Goal: Task Accomplishment & Management: Manage account settings

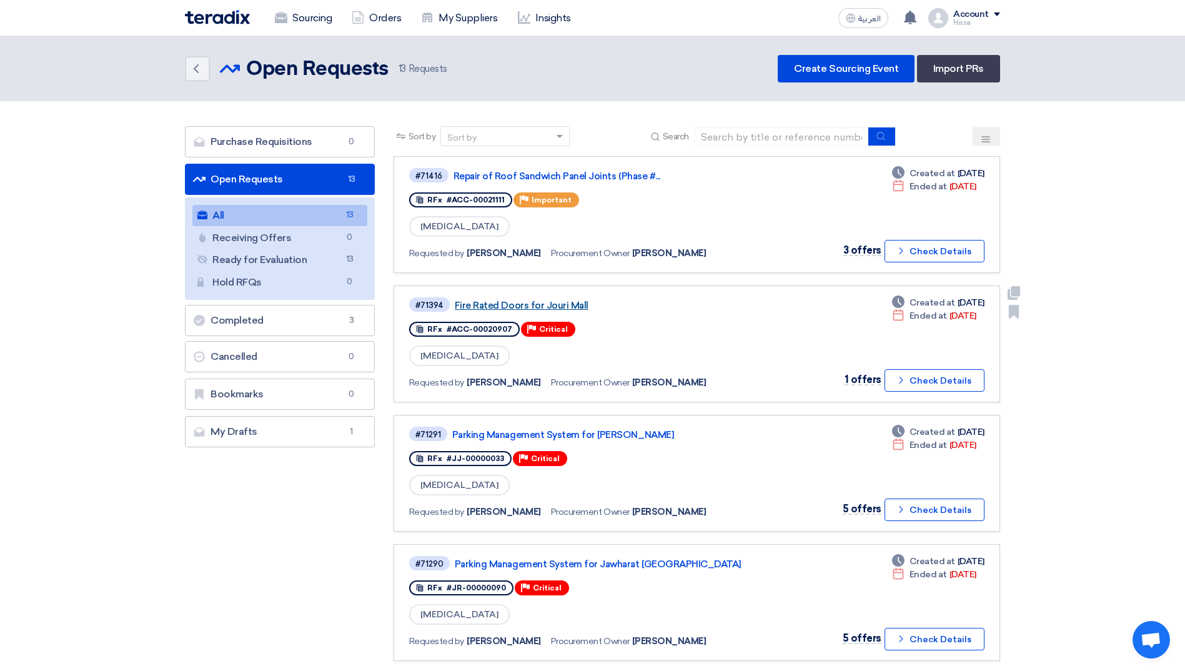
click at [529, 307] on link "Fire Rated Doors for Jouri Mall" at bounding box center [611, 305] width 312 height 11
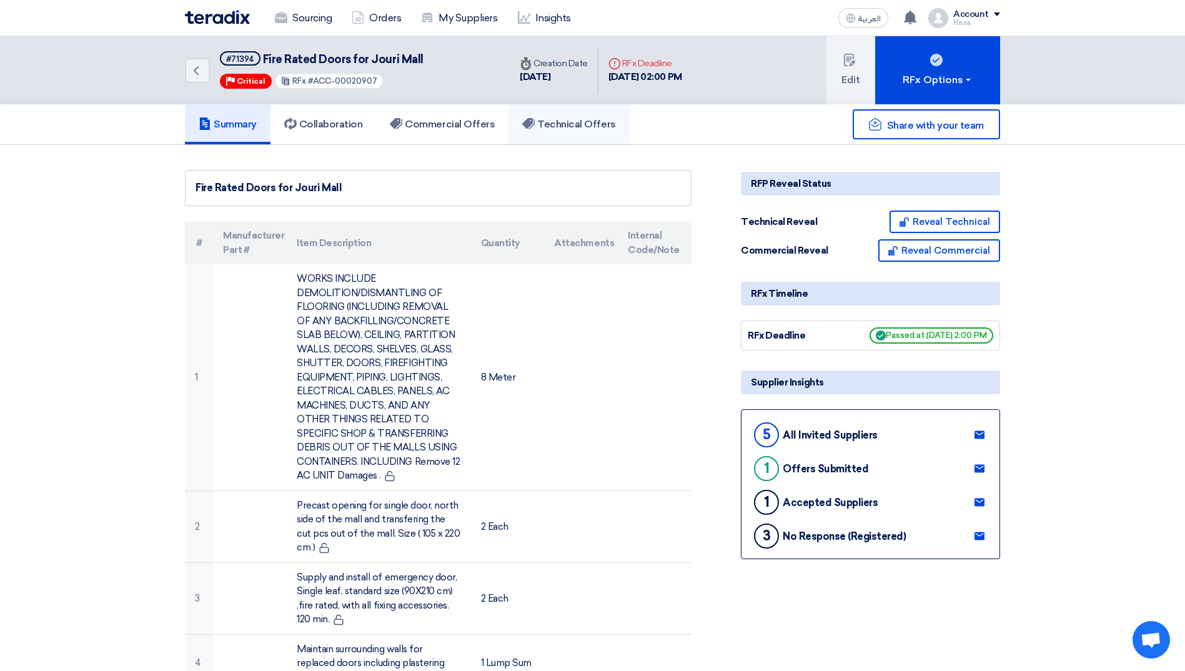
click at [560, 121] on h5 "Technical Offers" at bounding box center [568, 124] width 93 height 12
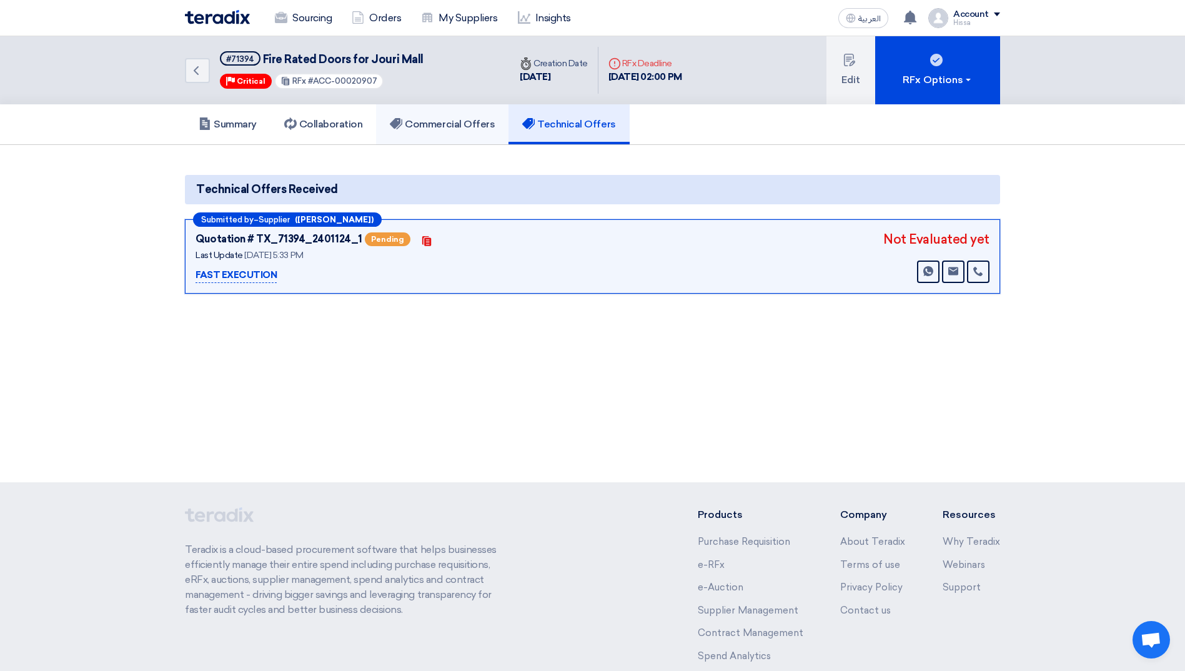
click at [467, 125] on h5 "Commercial Offers" at bounding box center [442, 124] width 105 height 12
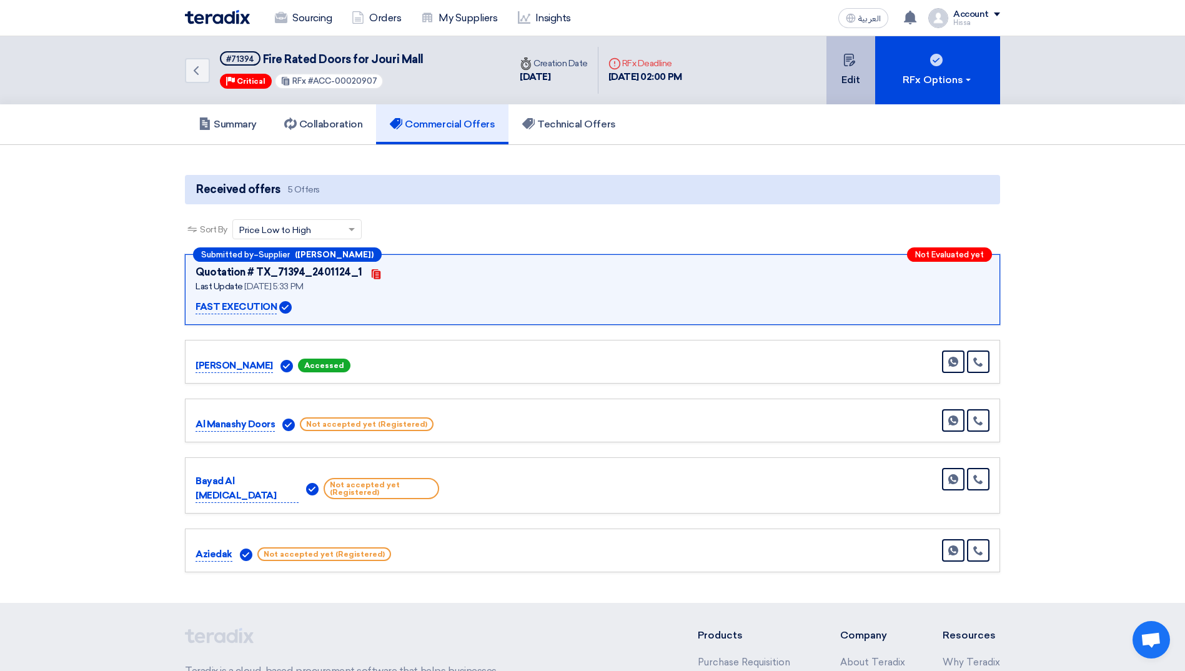
click at [848, 65] on icon at bounding box center [849, 60] width 12 height 12
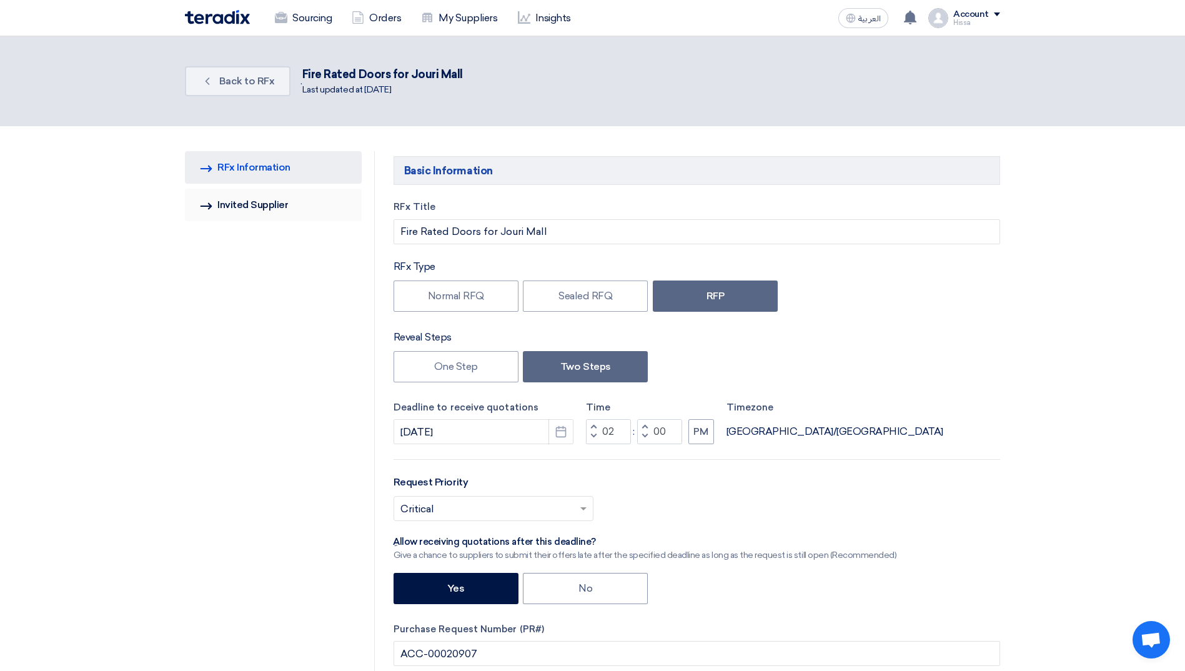
click at [281, 209] on link "Invited Suppliers Invited Supplier" at bounding box center [273, 205] width 177 height 32
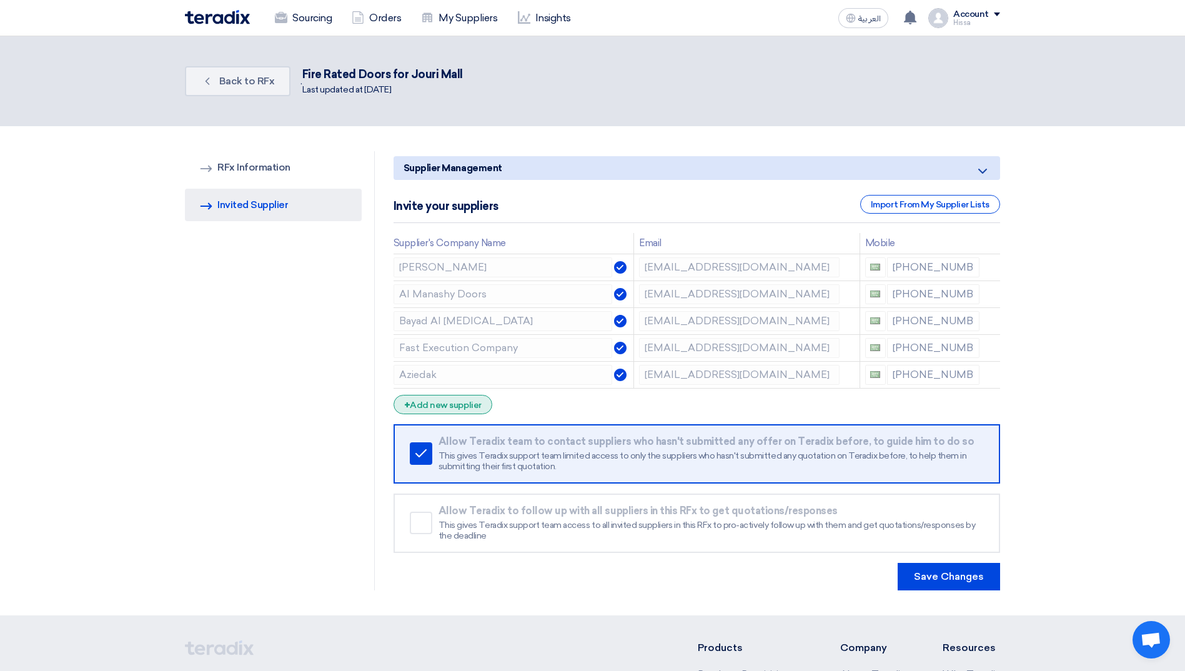
click at [456, 404] on div "+ Add new supplier" at bounding box center [443, 404] width 99 height 19
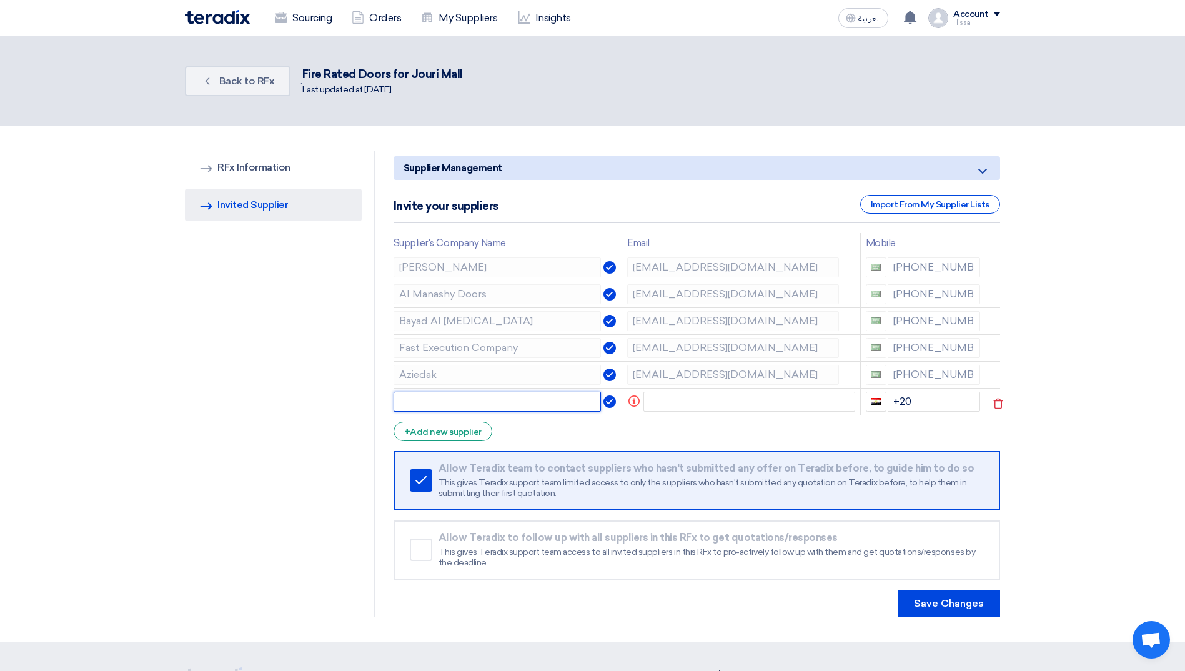
click at [487, 410] on input "text" at bounding box center [498, 402] width 208 height 20
paste input "[PERSON_NAME] CONTRACTING EST."
type input "[PERSON_NAME] CONTRACTING EST."
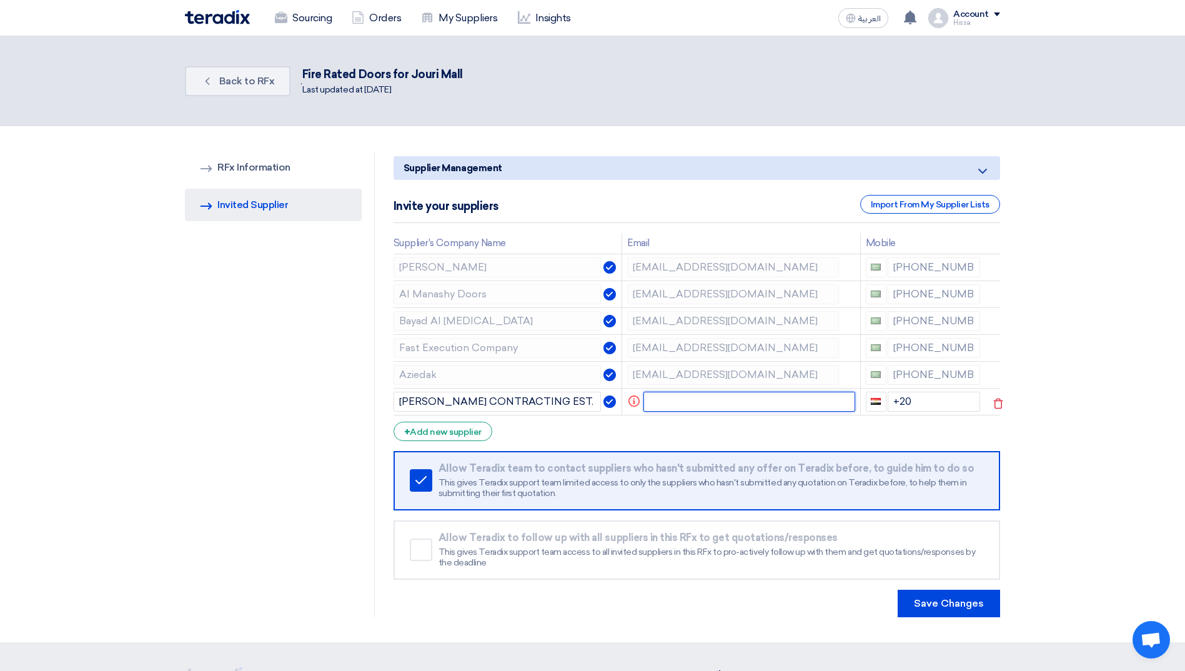
click at [682, 399] on input "text" at bounding box center [749, 402] width 212 height 20
paste input "[EMAIL_ADDRESS][DOMAIN_NAME]"
type input "[EMAIL_ADDRESS][DOMAIN_NAME]"
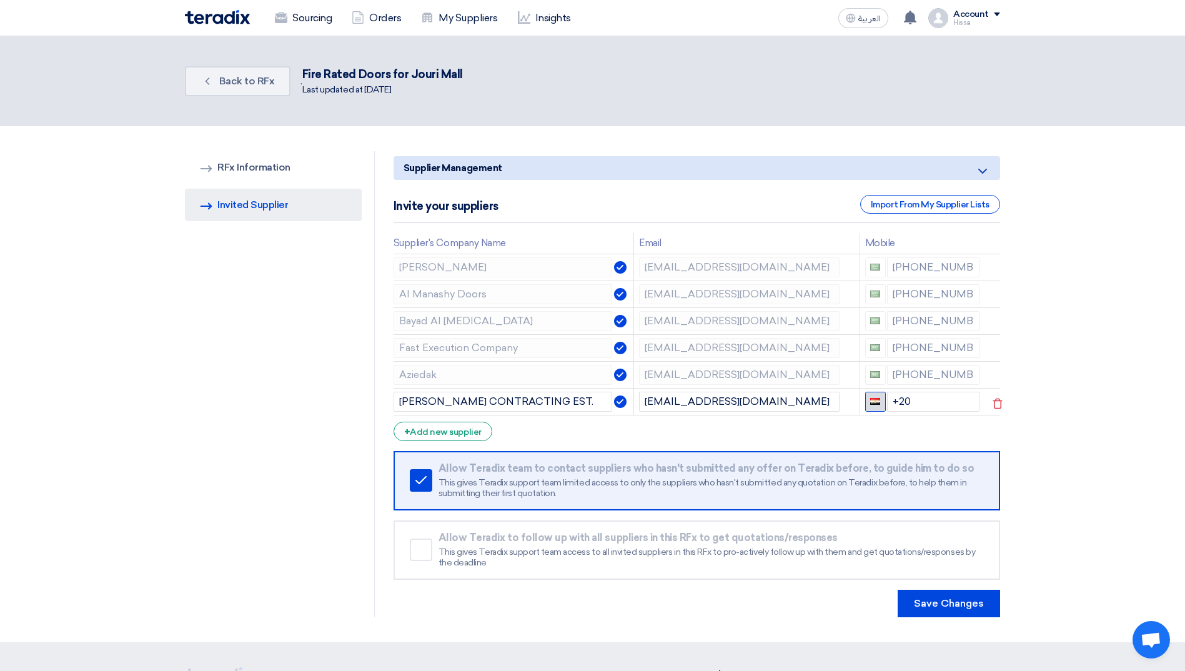
click at [880, 402] on button "button" at bounding box center [875, 402] width 21 height 20
click at [901, 447] on span "[GEOGRAPHIC_DATA] + 966" at bounding box center [941, 447] width 112 height 11
click at [935, 412] on input "+966" at bounding box center [933, 402] width 93 height 20
type input "[PHONE_NUMBER]"
click at [951, 603] on button "Save Changes" at bounding box center [949, 603] width 102 height 27
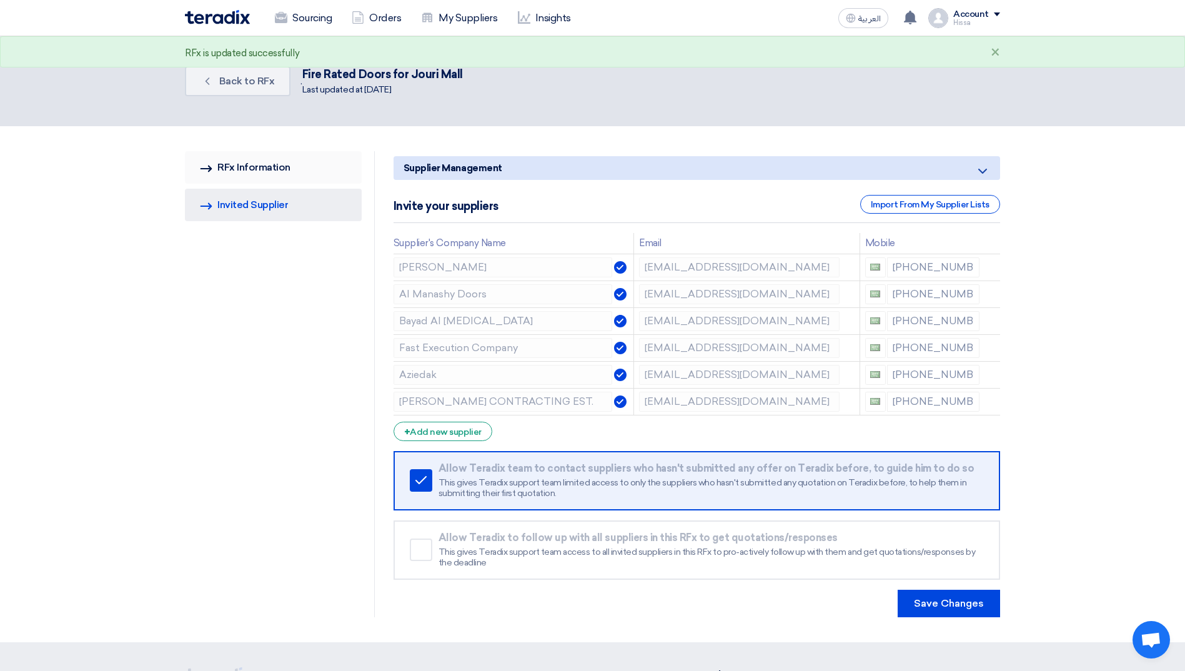
click at [261, 159] on link "RFQ Information RFx Information" at bounding box center [273, 167] width 177 height 32
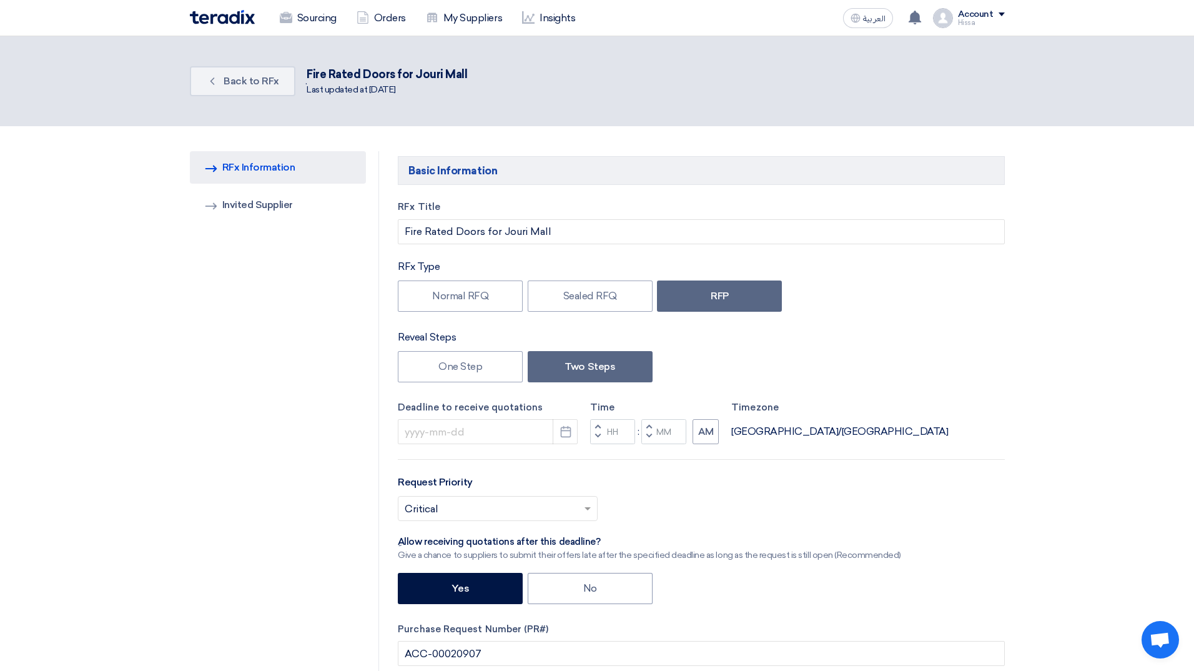
type input "[DATE]"
type input "02"
type input "00"
click at [563, 434] on icon "Pick a date" at bounding box center [561, 431] width 12 height 12
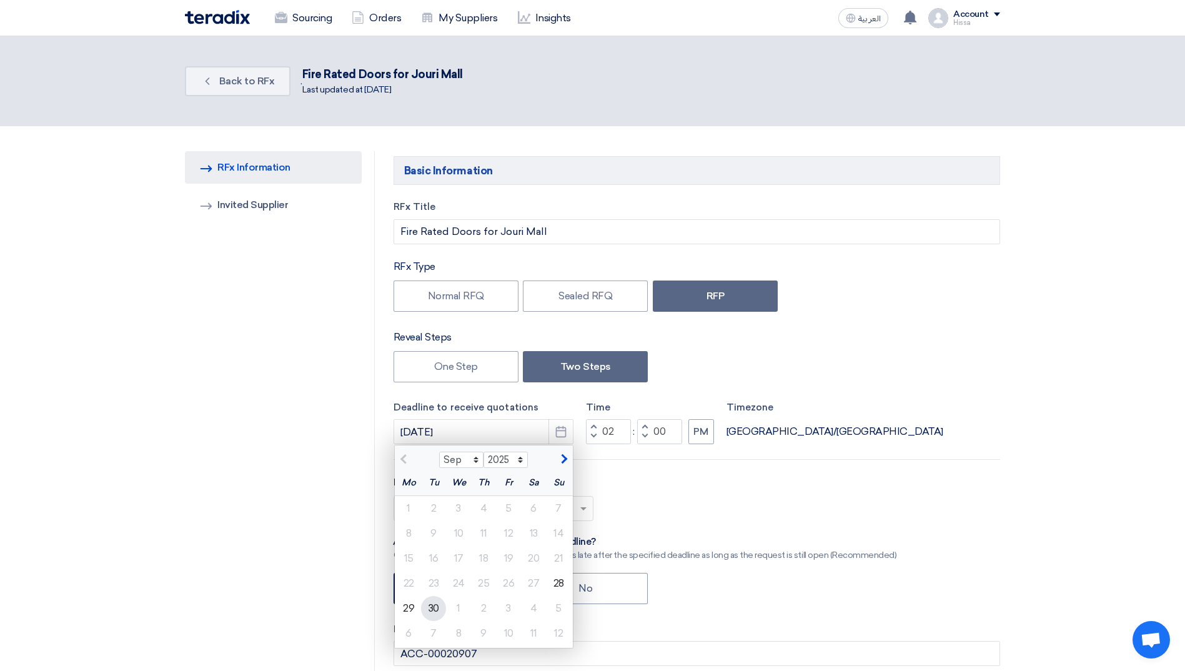
click at [424, 605] on div "30" at bounding box center [433, 608] width 25 height 25
type input "[DATE]"
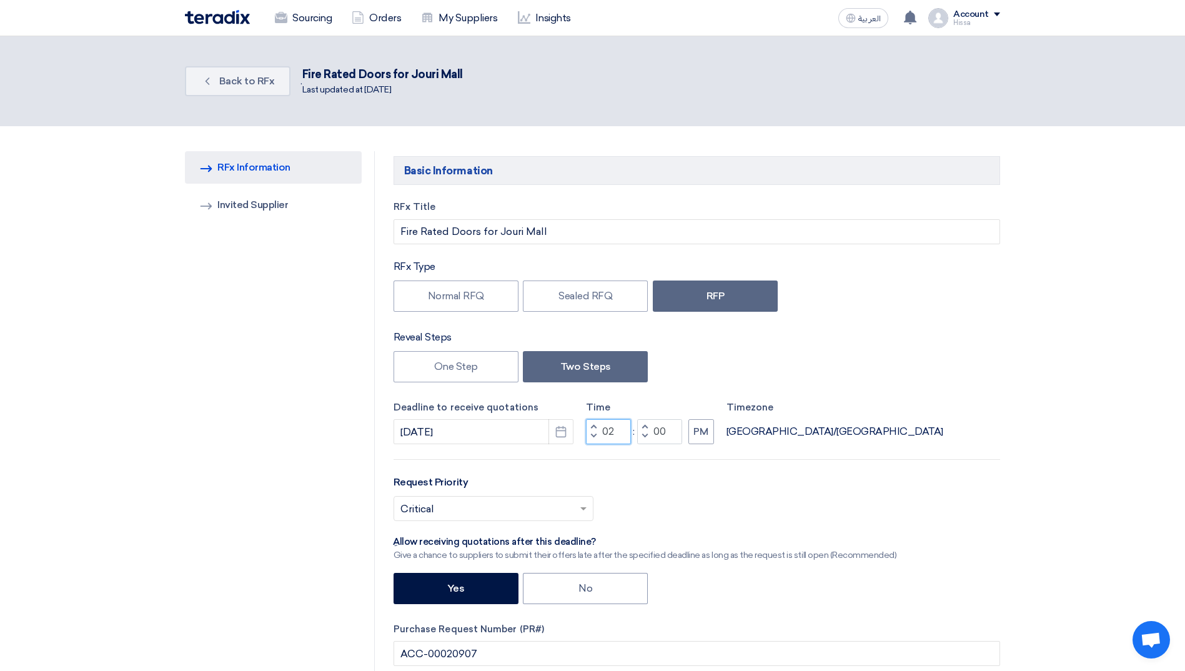
click at [612, 429] on input "02" at bounding box center [608, 431] width 45 height 25
type input "11"
click at [710, 434] on button "PM" at bounding box center [701, 431] width 26 height 25
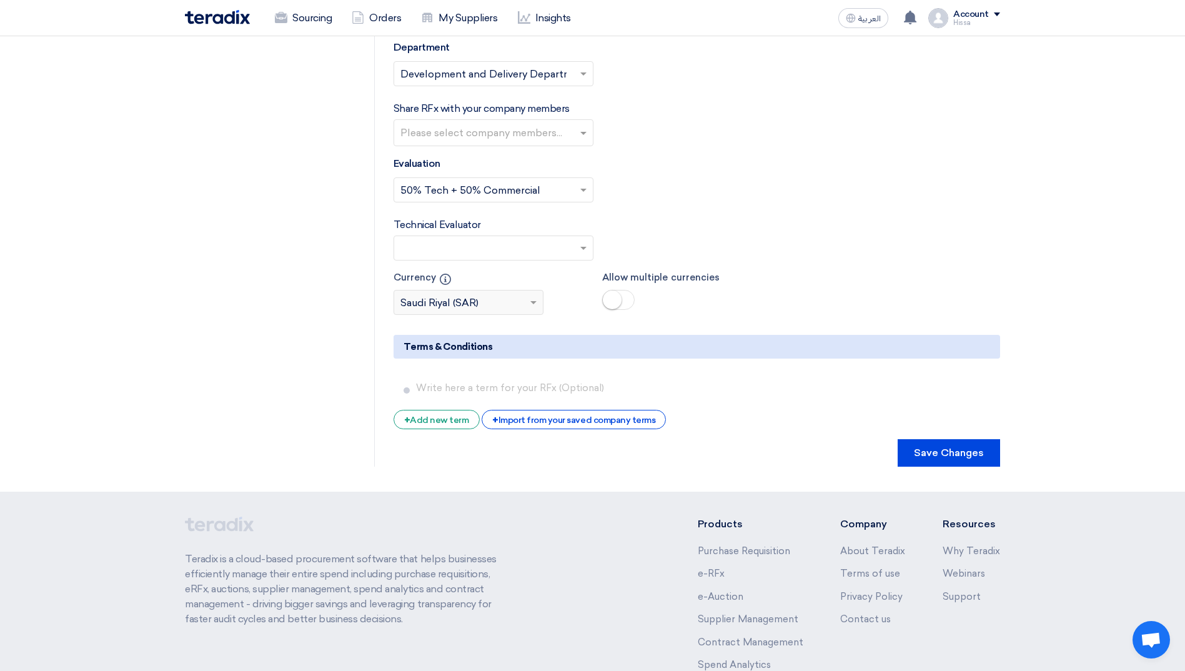
scroll to position [2436, 0]
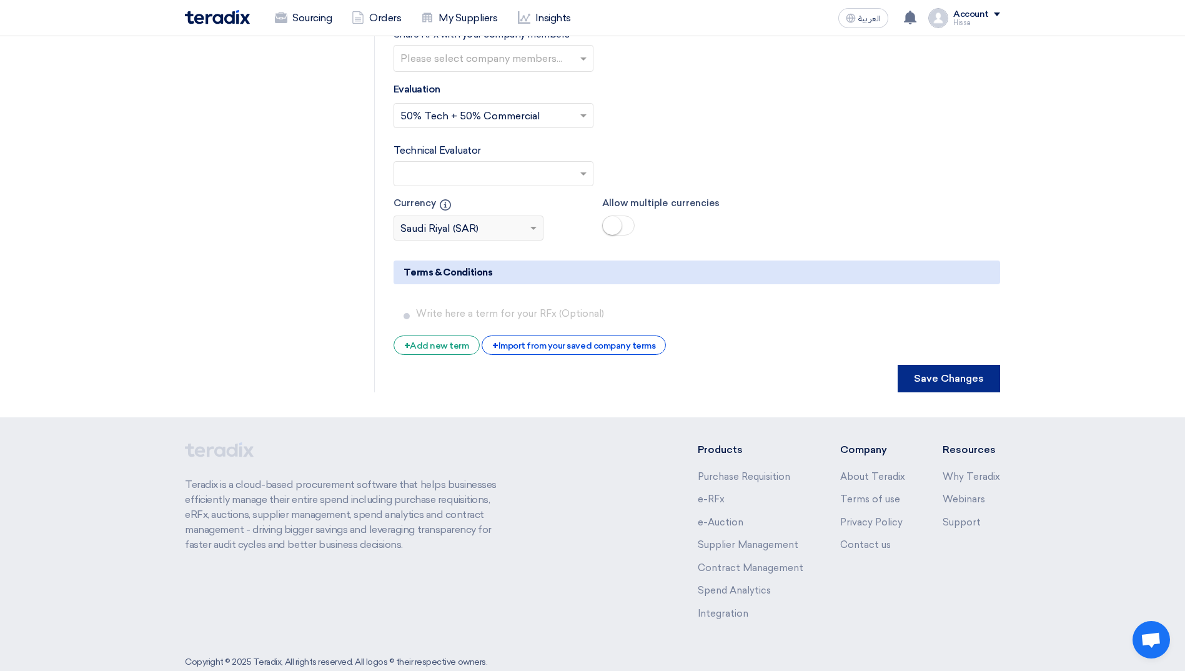
click at [937, 365] on button "Save Changes" at bounding box center [949, 378] width 102 height 27
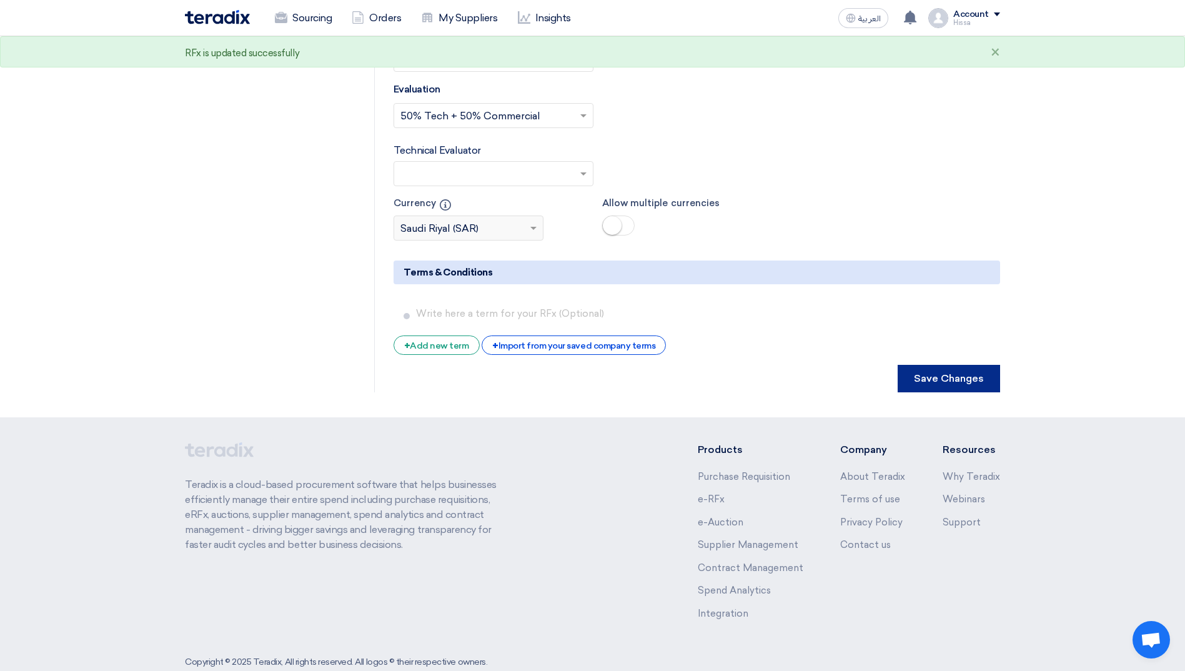
scroll to position [0, 0]
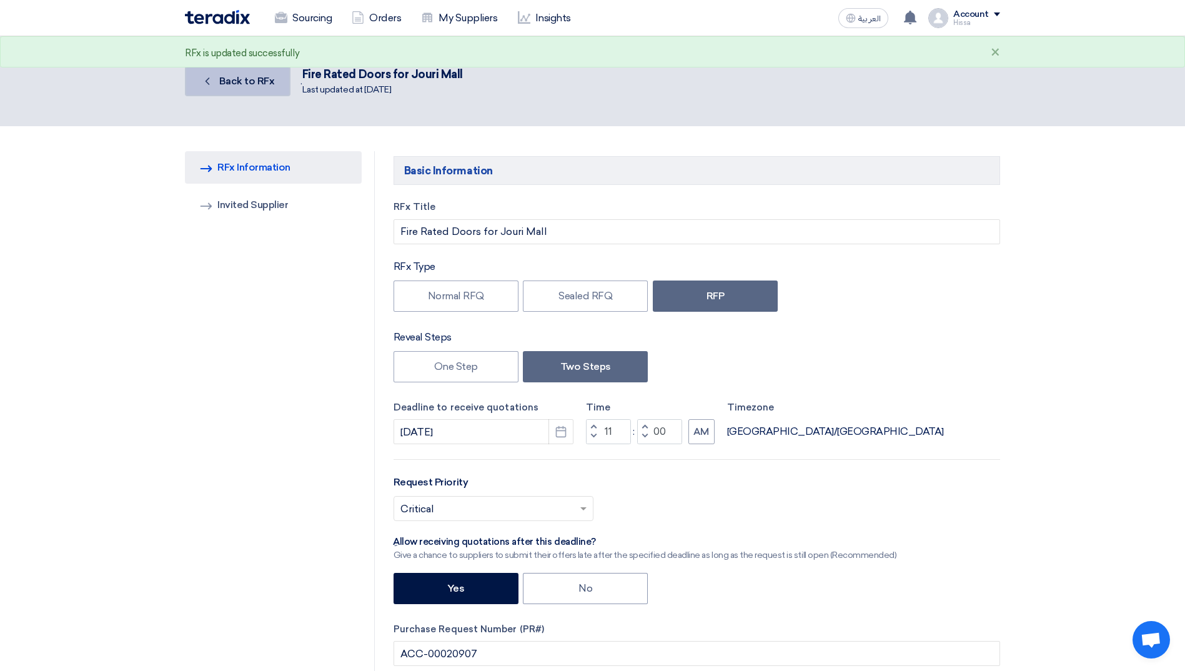
click at [243, 87] on link "Back Back to RFx" at bounding box center [238, 81] width 106 height 30
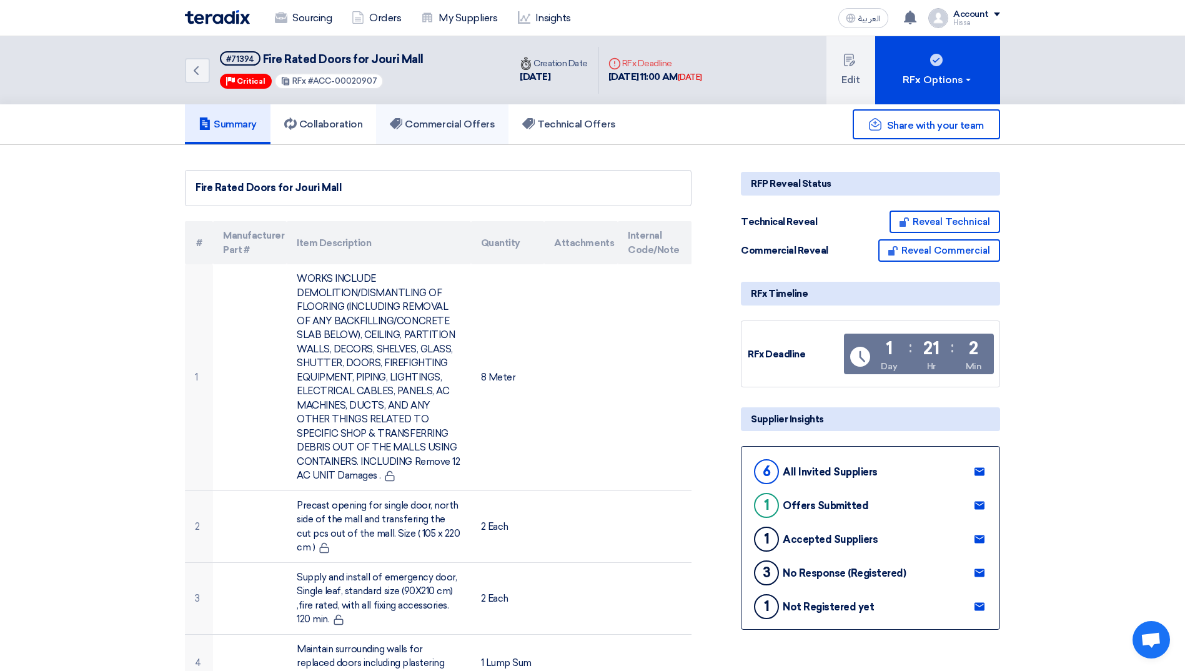
click at [444, 125] on h5 "Commercial Offers" at bounding box center [442, 124] width 105 height 12
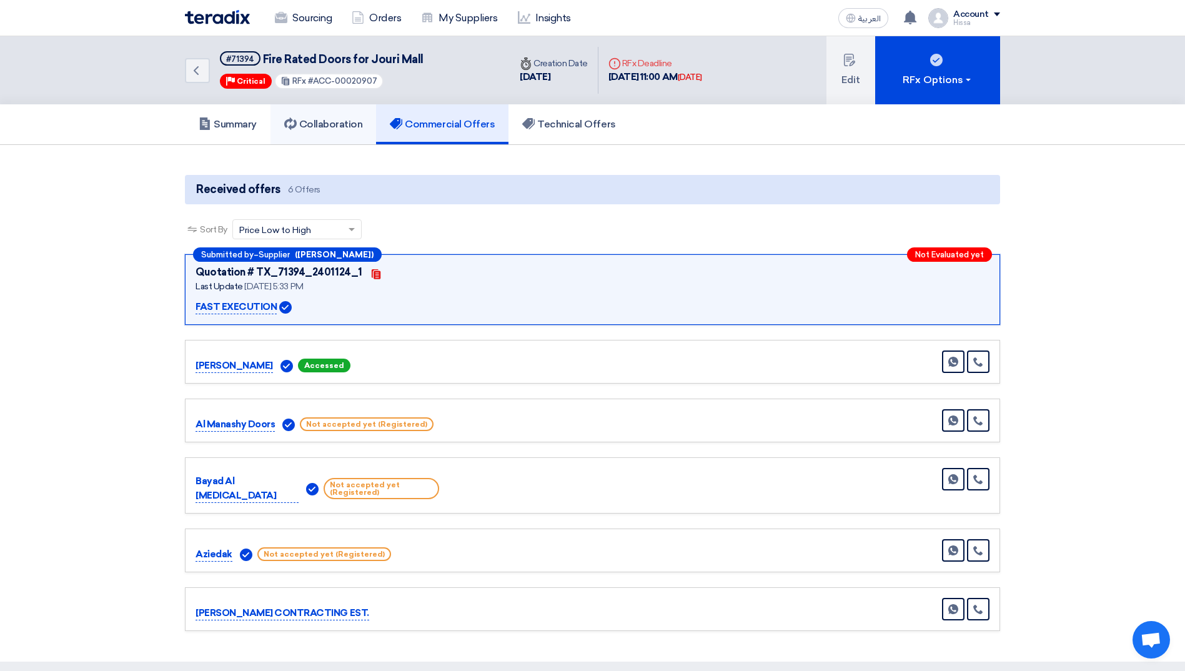
click at [357, 123] on h5 "Collaboration" at bounding box center [323, 124] width 79 height 12
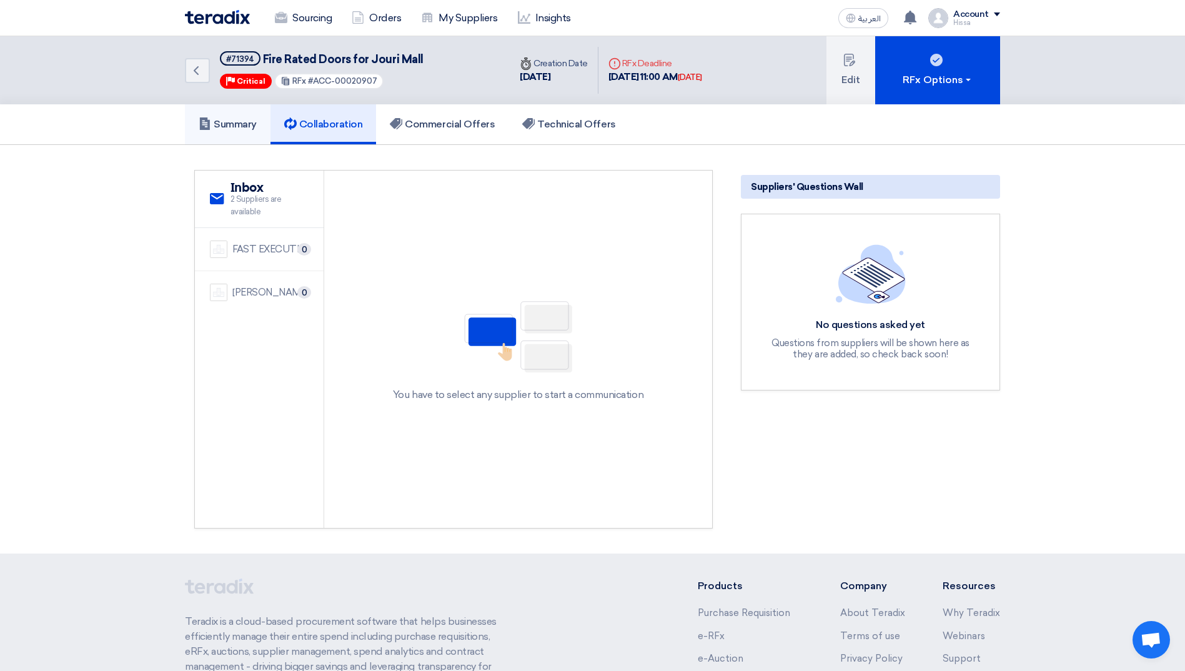
click at [229, 126] on h5 "Summary" at bounding box center [228, 124] width 58 height 12
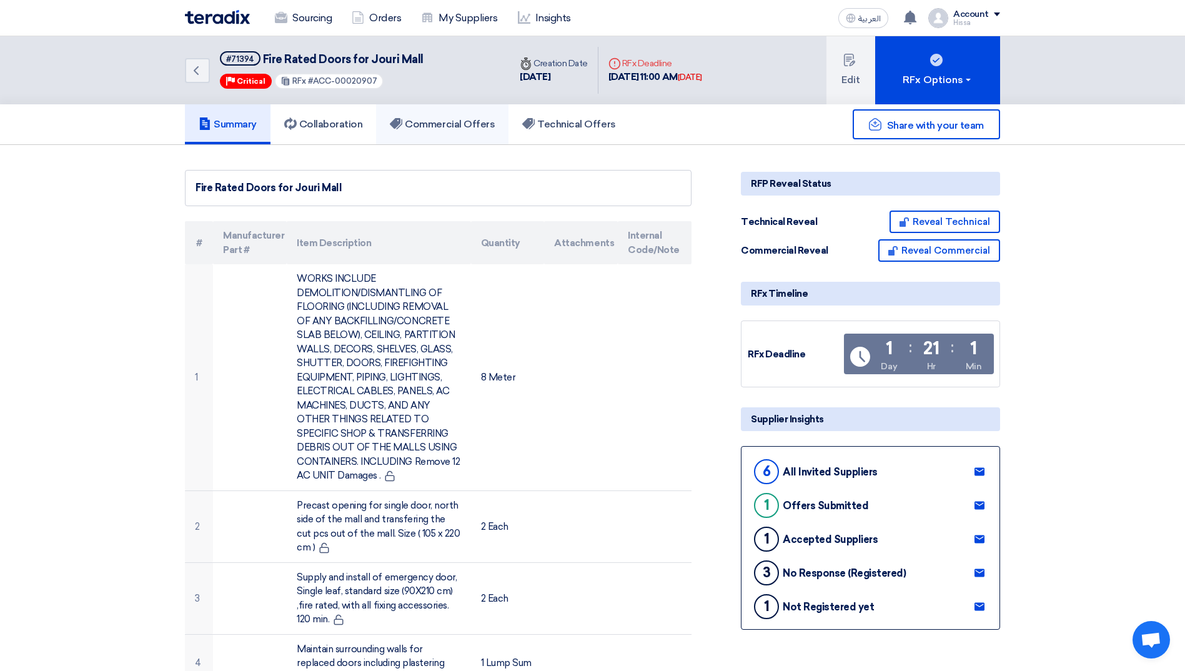
click at [470, 126] on h5 "Commercial Offers" at bounding box center [442, 124] width 105 height 12
